Goal: Complete application form: Complete application form

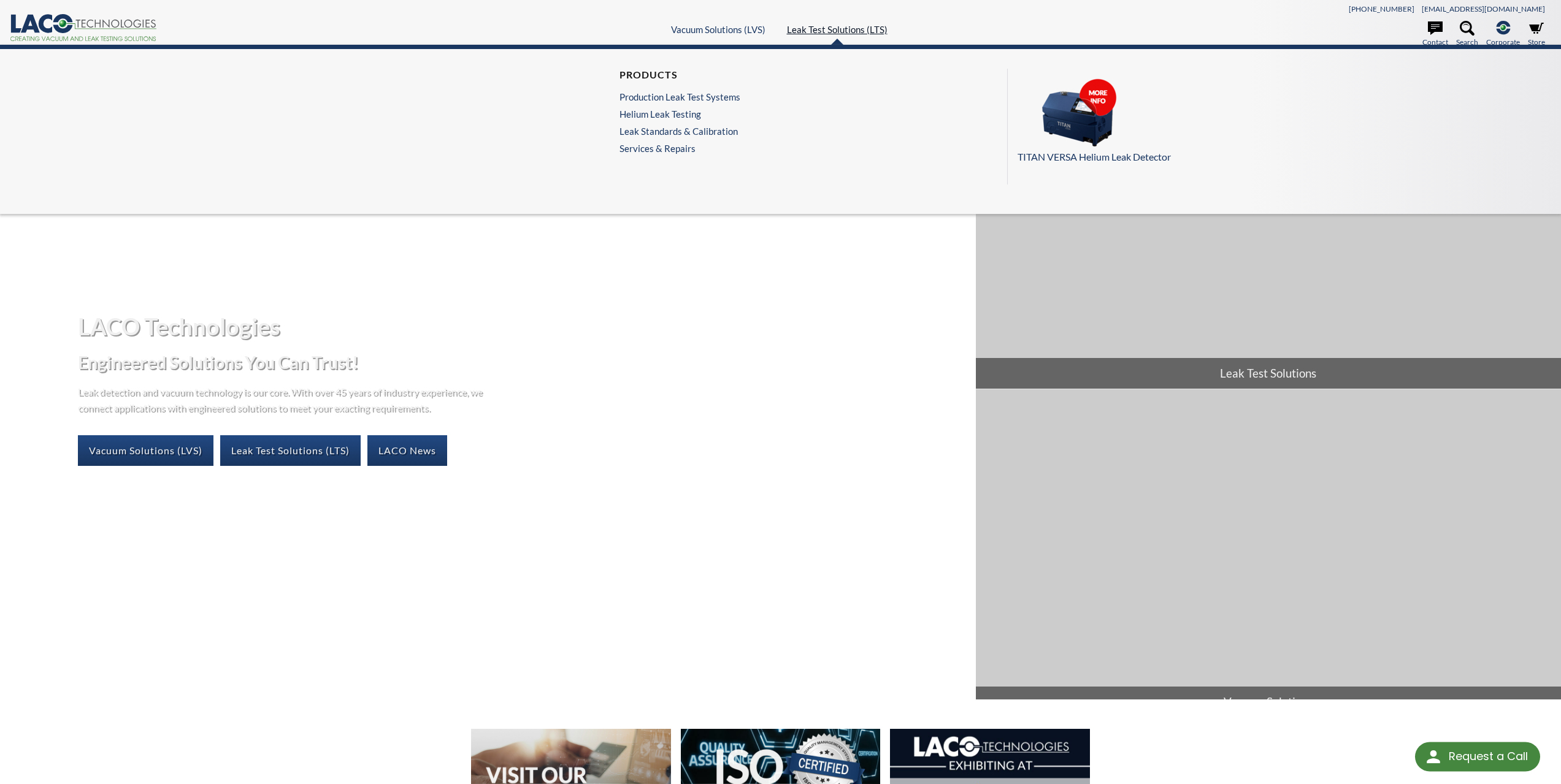
click at [826, 25] on link "Leak Test Solutions (LTS)" at bounding box center [837, 29] width 100 height 11
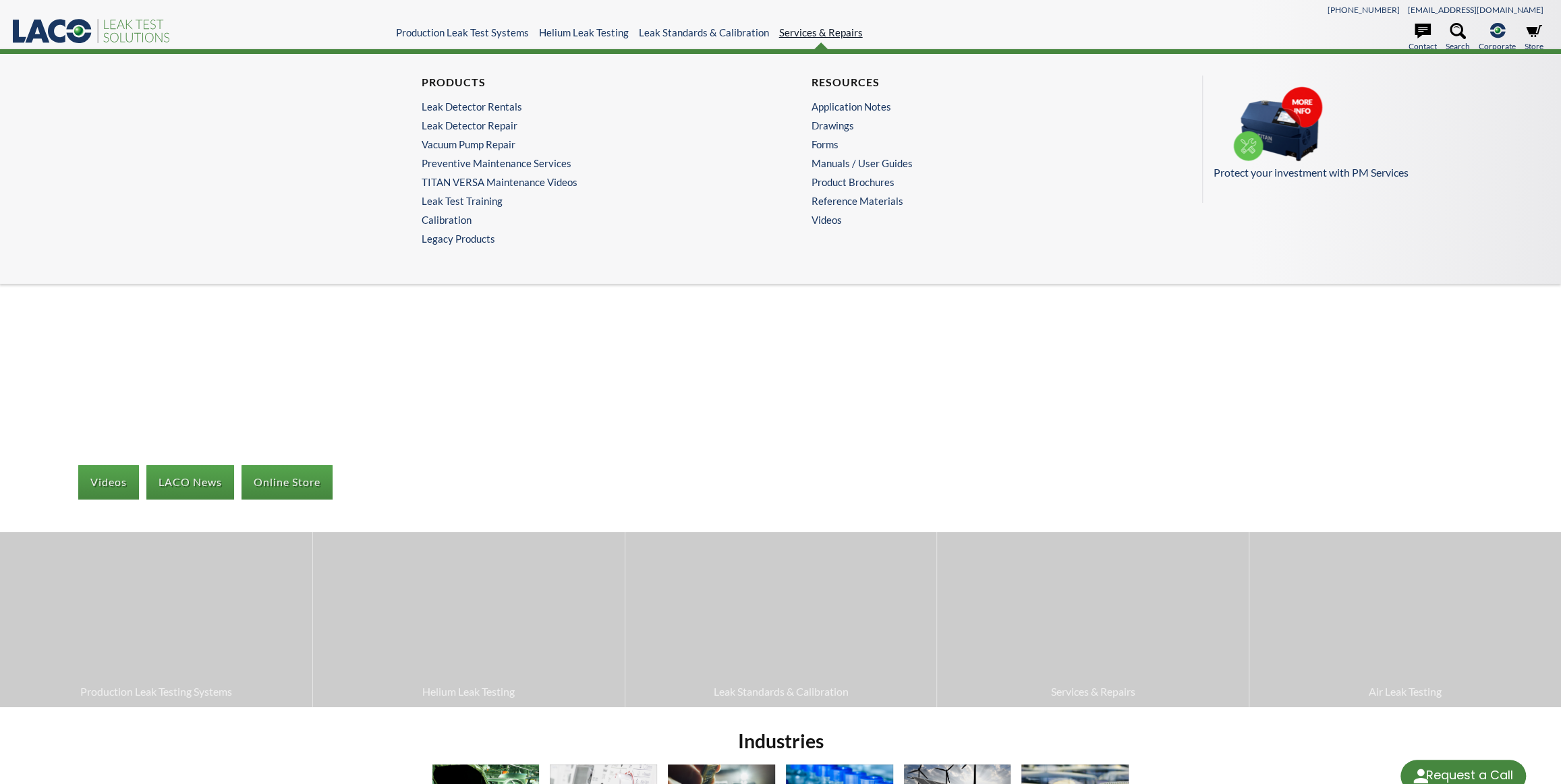
click at [826, 26] on link "Services & Repairs" at bounding box center [820, 32] width 83 height 12
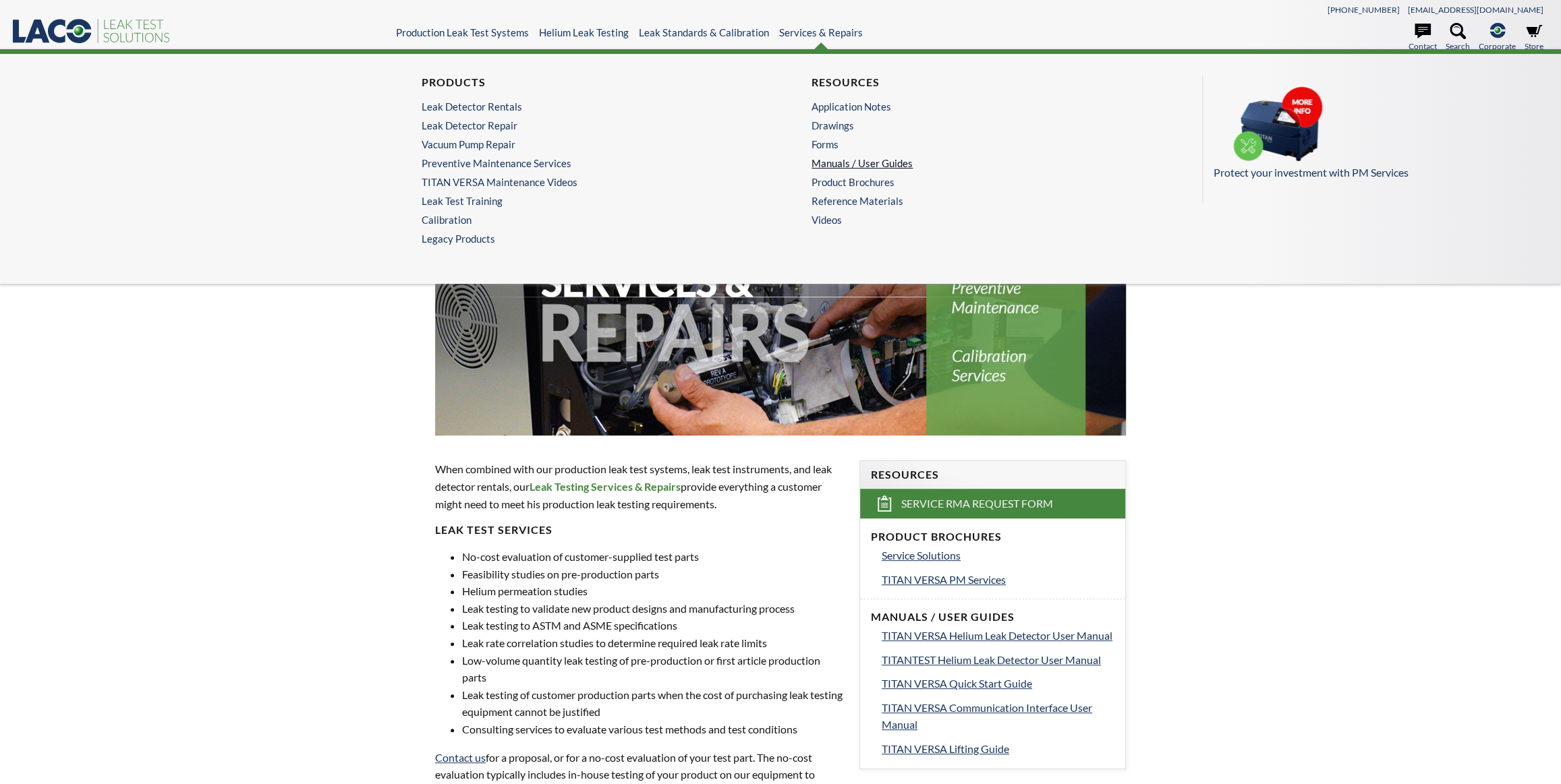
select select "Language Translate Widget"
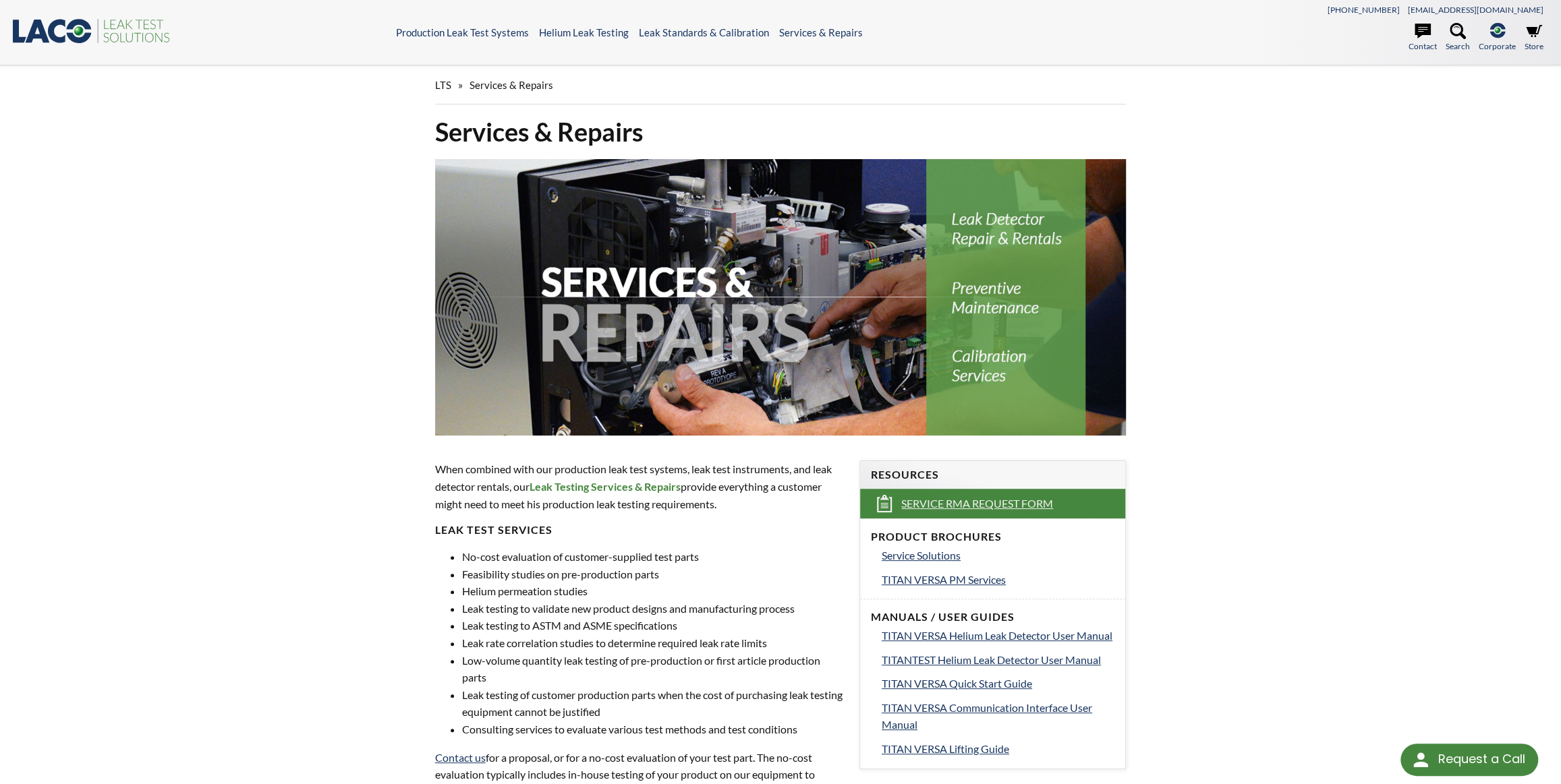
click at [970, 509] on span "Service RMA Request Form" at bounding box center [977, 504] width 152 height 14
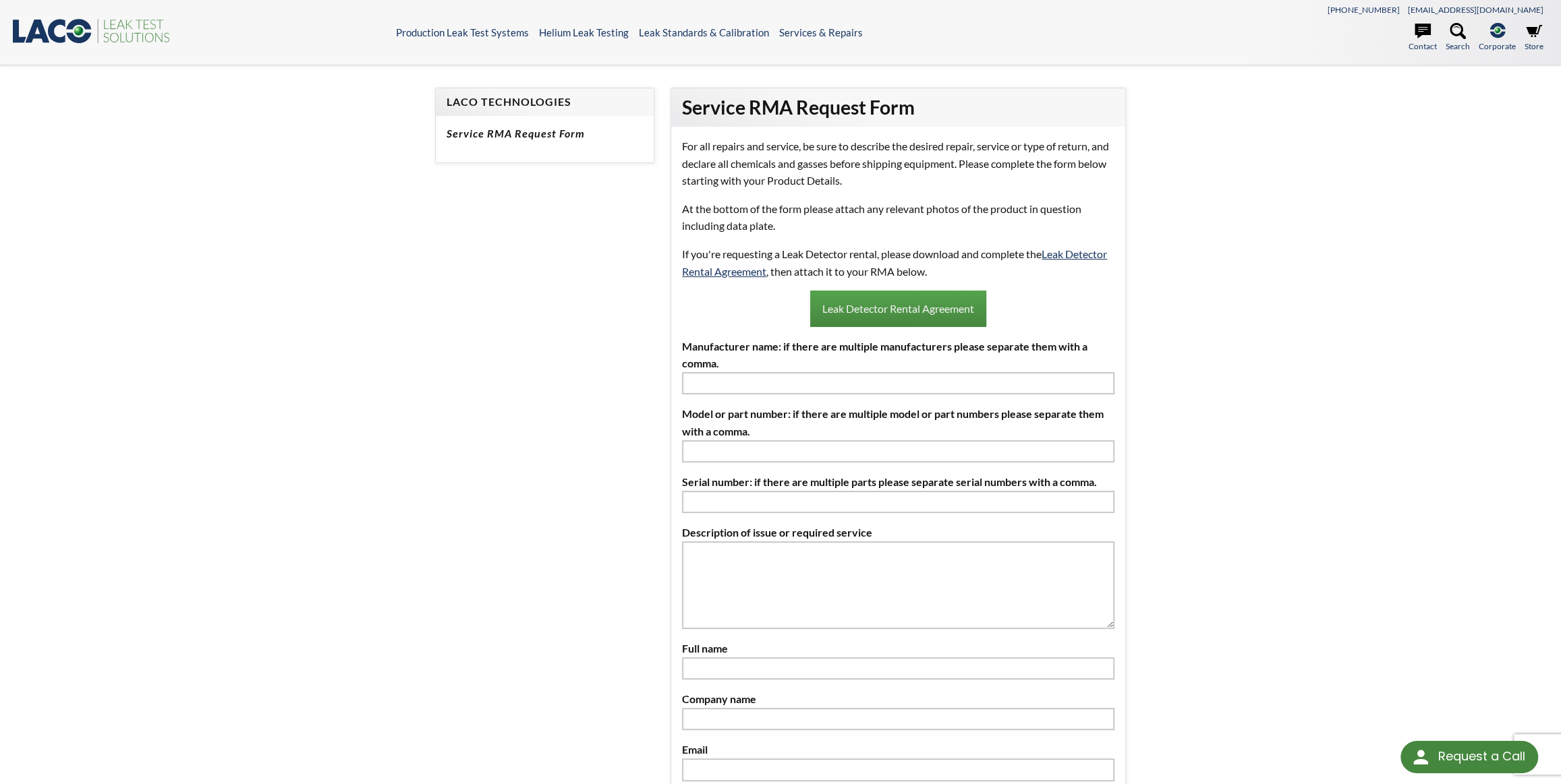
select select "Language Translate Widget"
drag, startPoint x: 685, startPoint y: 347, endPoint x: 776, endPoint y: 347, distance: 91.0
click at [776, 347] on label "Manufacturer name: if there are multiple manufacturers please separate them wit…" at bounding box center [898, 355] width 432 height 34
copy label "Manufacturer name"
